Goal: Navigation & Orientation: Find specific page/section

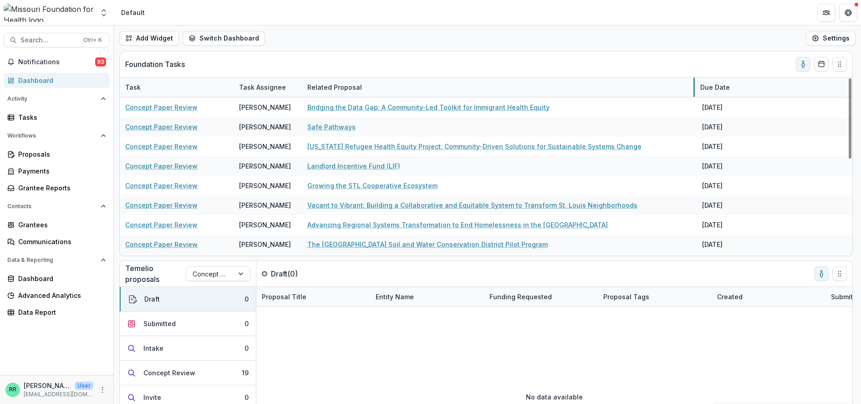
drag, startPoint x: 414, startPoint y: 85, endPoint x: 693, endPoint y: 91, distance: 278.7
click at [31, 121] on div "Tasks" at bounding box center [60, 117] width 84 height 10
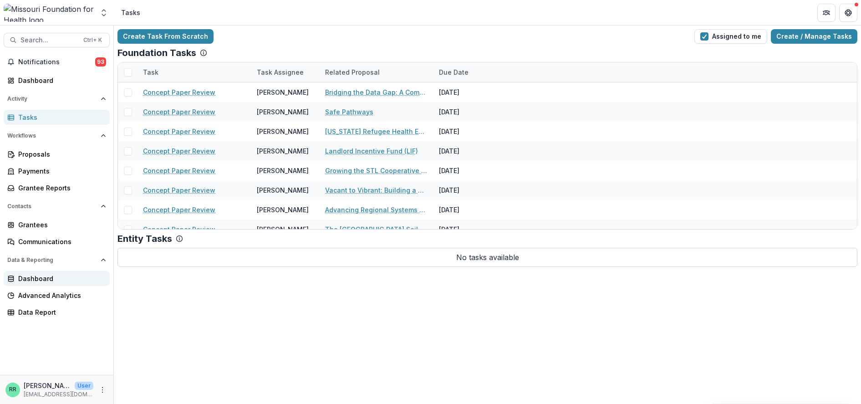
click at [37, 277] on div "Dashboard" at bounding box center [60, 279] width 84 height 10
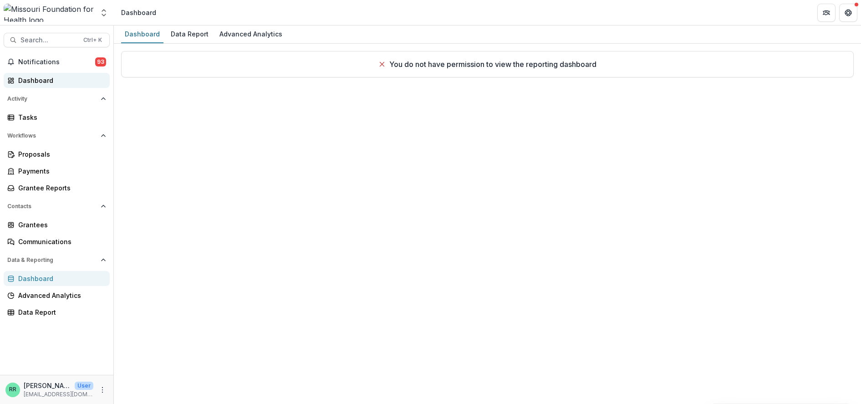
click at [38, 82] on div "Dashboard" at bounding box center [60, 81] width 84 height 10
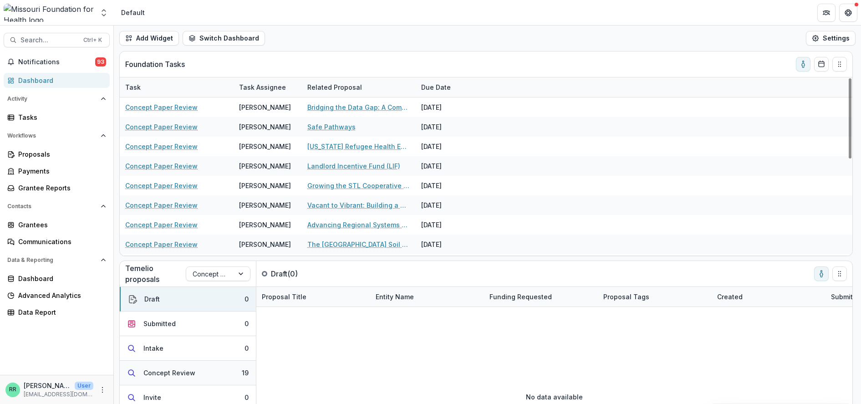
click at [179, 335] on div "Concept Review" at bounding box center [169, 373] width 52 height 10
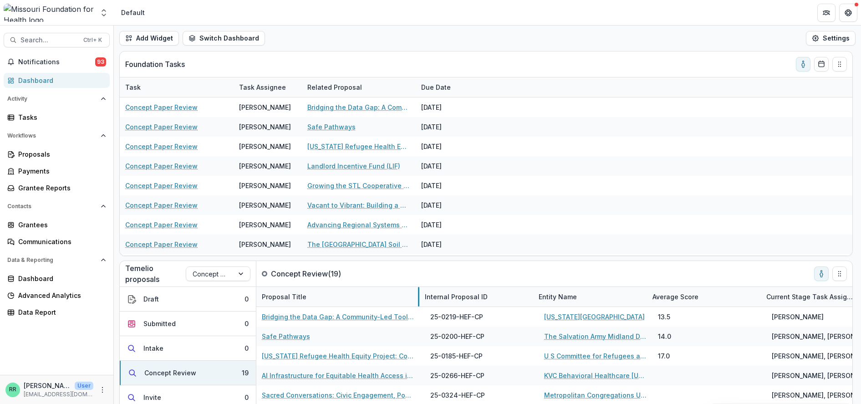
drag, startPoint x: 370, startPoint y: 297, endPoint x: 414, endPoint y: 283, distance: 46.8
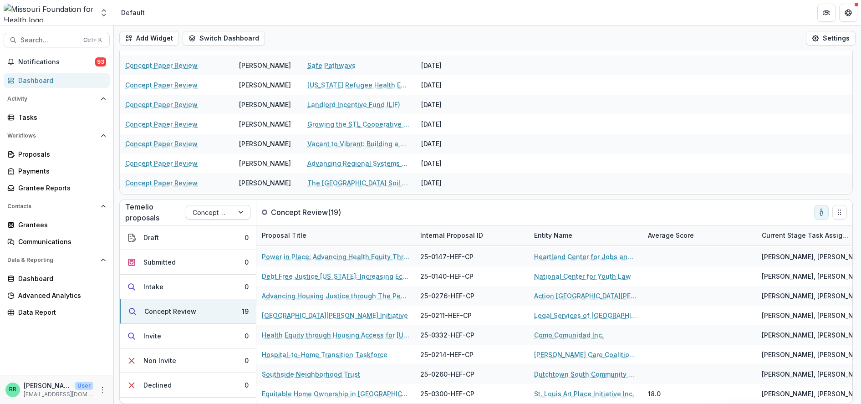
click at [232, 217] on div "Concept Paper" at bounding box center [209, 212] width 47 height 13
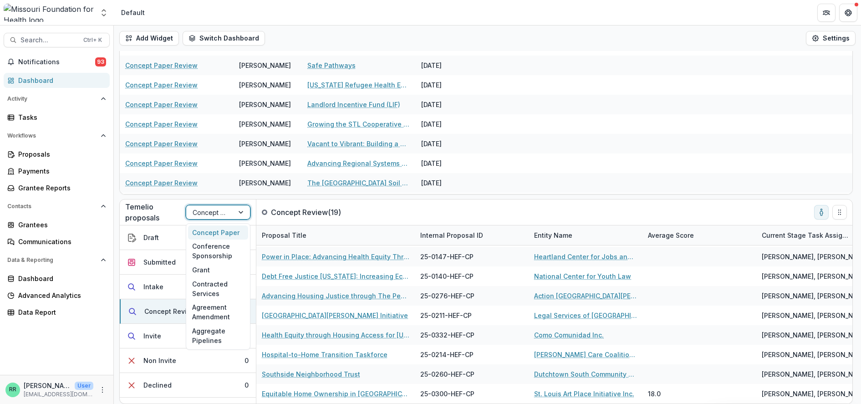
click at [234, 215] on div at bounding box center [242, 212] width 16 height 14
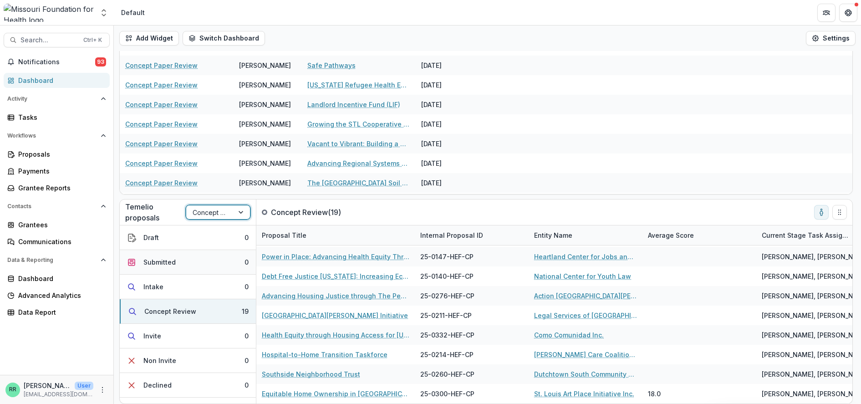
click at [193, 272] on button "Submitted 0" at bounding box center [188, 262] width 136 height 25
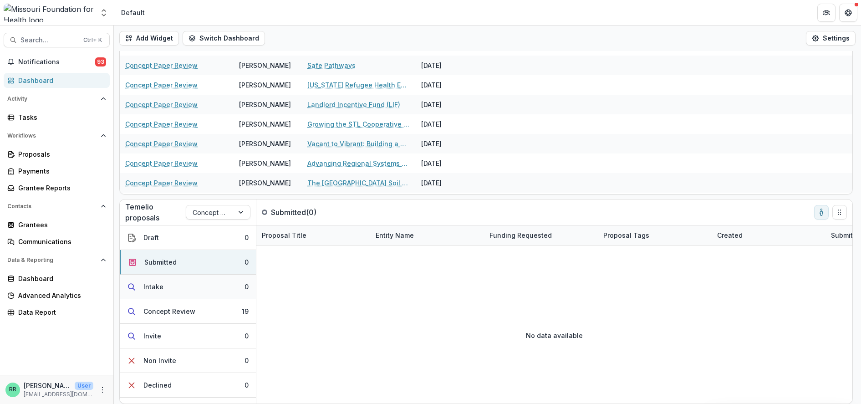
click at [188, 296] on button "Intake 0" at bounding box center [188, 287] width 136 height 25
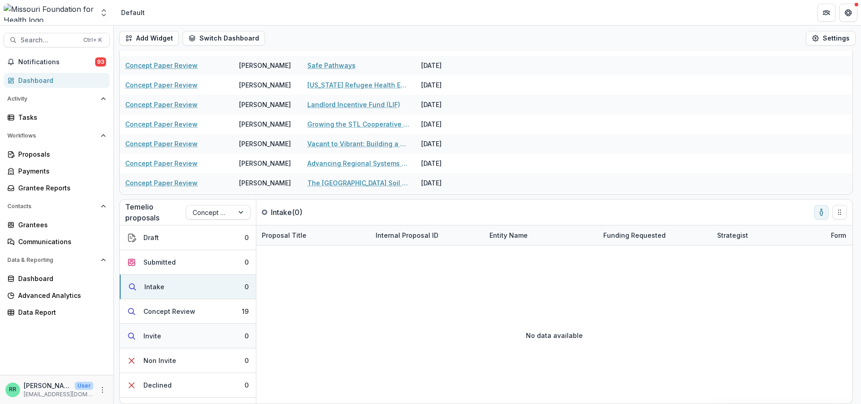
click at [184, 327] on button "Invite 0" at bounding box center [188, 336] width 136 height 25
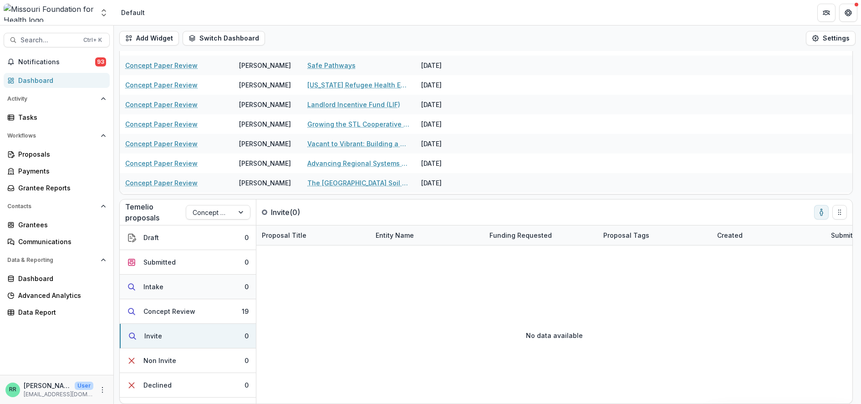
click at [175, 298] on button "Intake 0" at bounding box center [188, 287] width 136 height 25
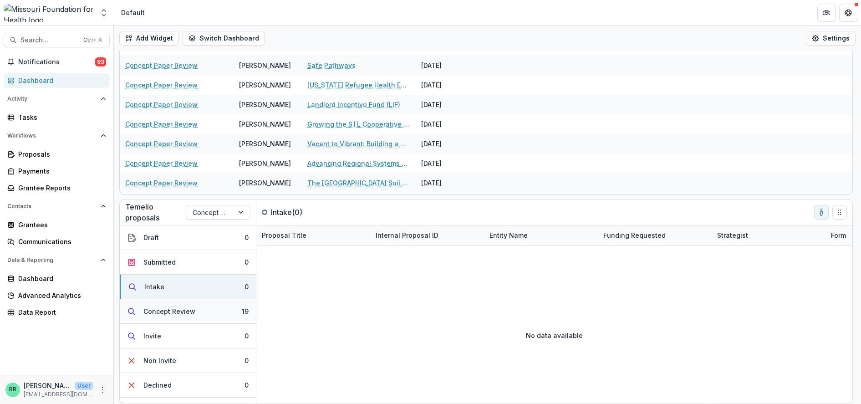
click at [177, 306] on div "Concept Review" at bounding box center [169, 311] width 52 height 10
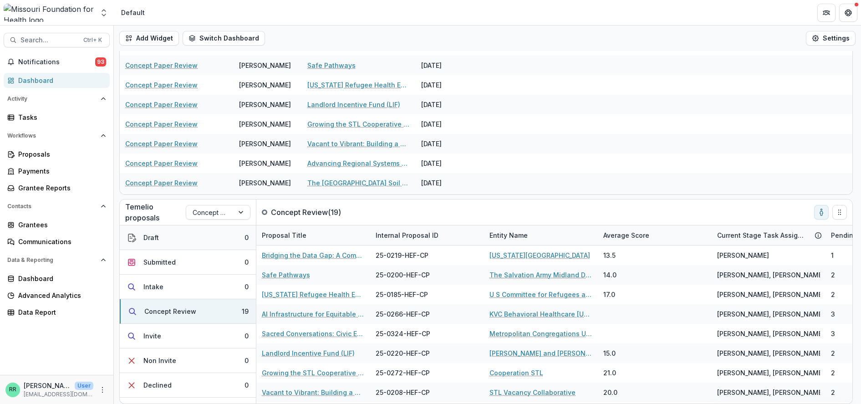
click at [183, 243] on button "Draft 0" at bounding box center [188, 237] width 136 height 25
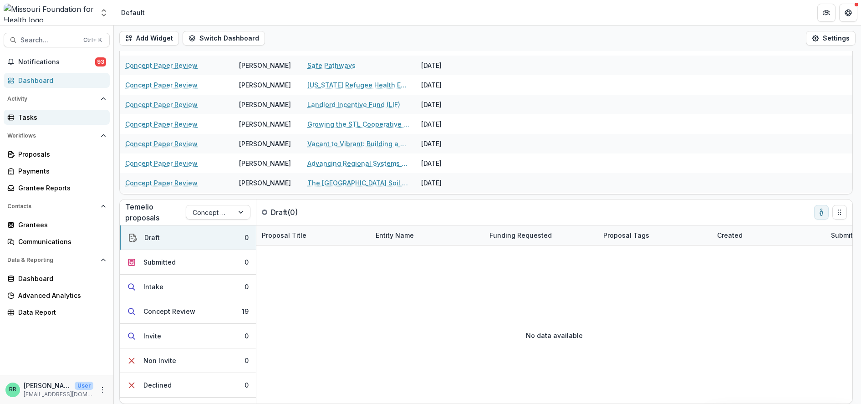
click at [42, 117] on div "Tasks" at bounding box center [60, 117] width 84 height 10
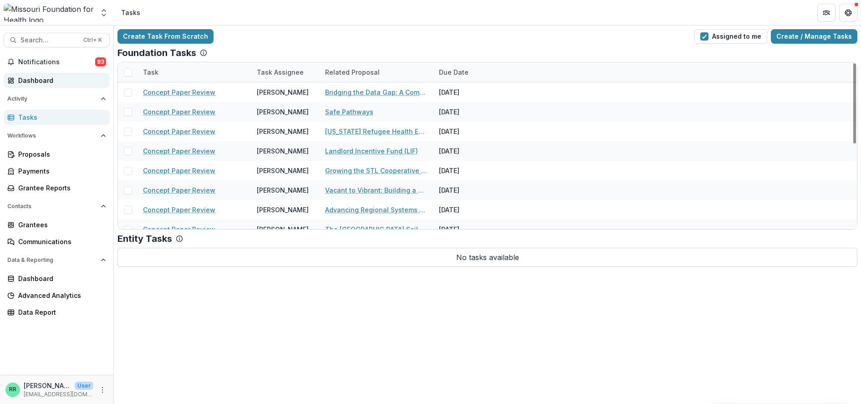
click at [38, 83] on div "Dashboard" at bounding box center [60, 81] width 84 height 10
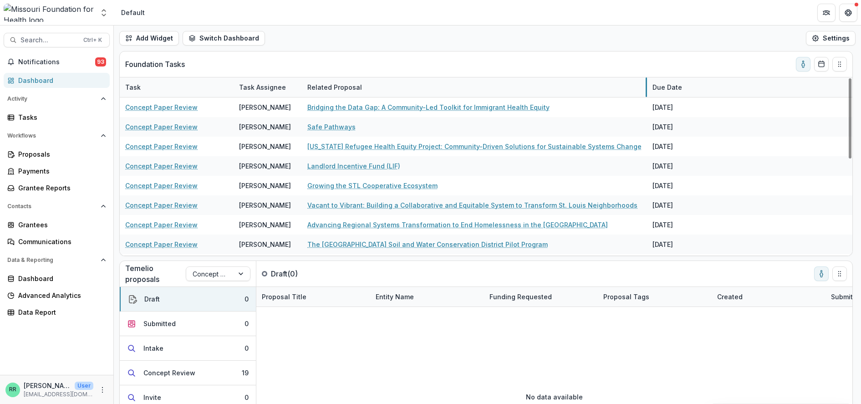
drag, startPoint x: 415, startPoint y: 85, endPoint x: 646, endPoint y: 91, distance: 231.4
